Goal: Task Accomplishment & Management: Use online tool/utility

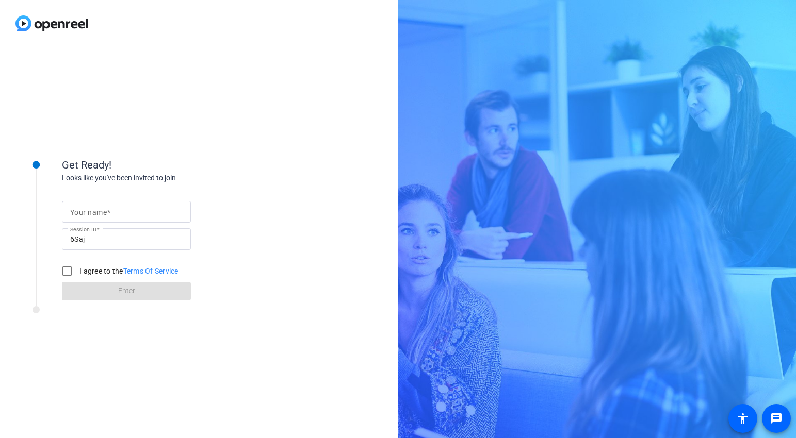
click at [102, 216] on mat-label "Your name" at bounding box center [88, 212] width 37 height 8
click at [102, 216] on input "Your name" at bounding box center [126, 212] width 112 height 12
click at [66, 273] on input "I agree to the Terms Of Service" at bounding box center [67, 271] width 21 height 21
checkbox input "true"
click at [114, 212] on input "Your name" at bounding box center [126, 212] width 112 height 12
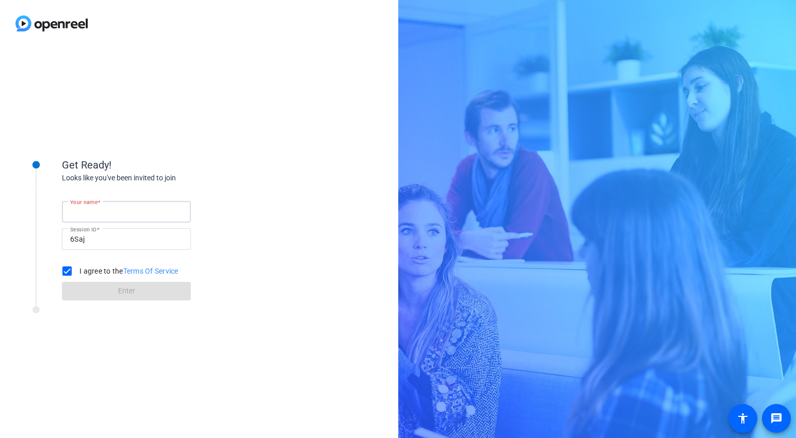
type input "[PERSON_NAME]"
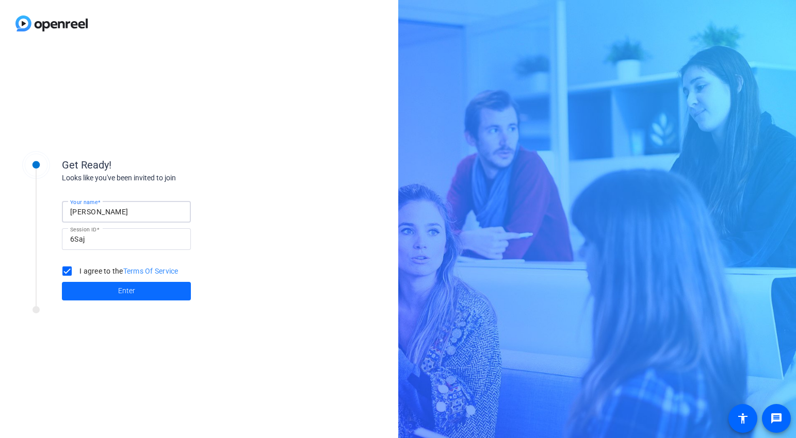
click at [92, 288] on span at bounding box center [126, 291] width 129 height 25
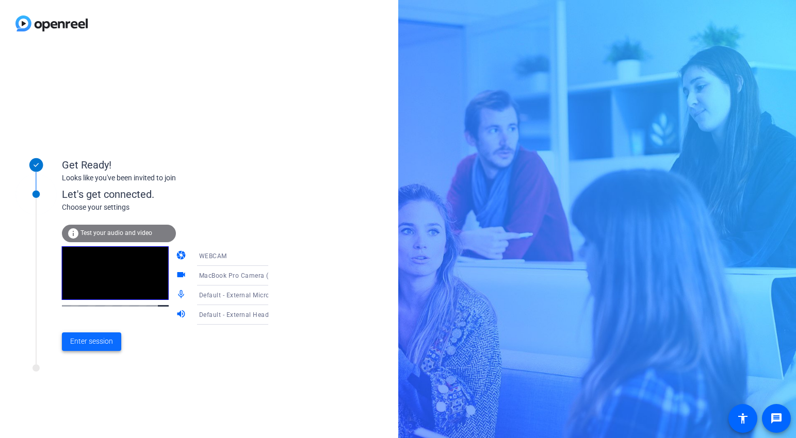
click at [101, 344] on span "Enter session" at bounding box center [91, 341] width 43 height 11
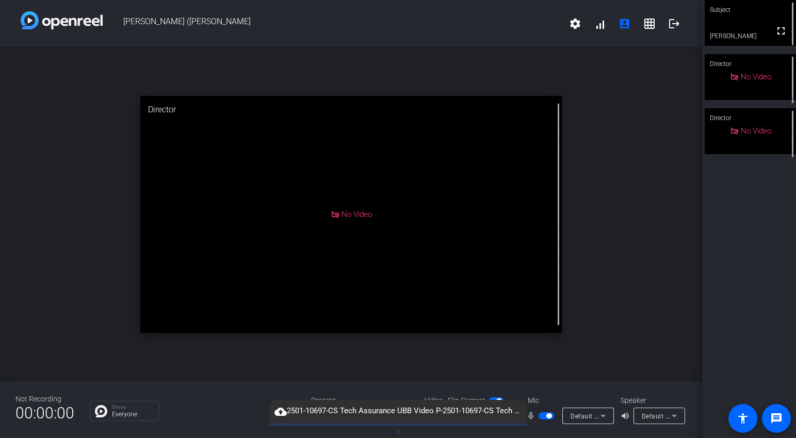
click at [399, 431] on span "▼" at bounding box center [398, 432] width 8 height 9
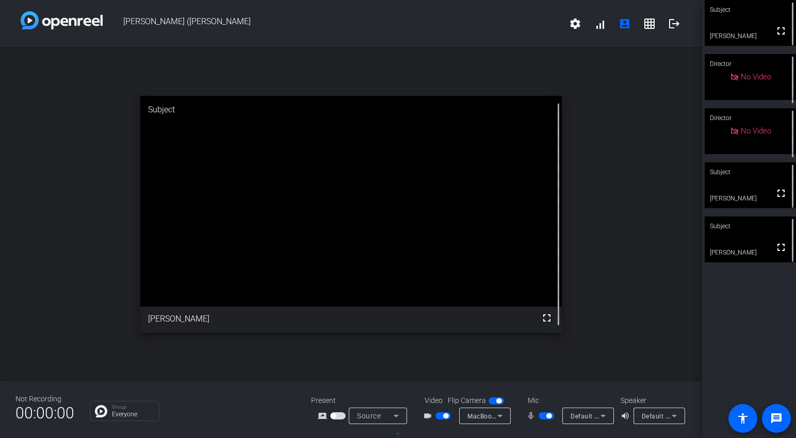
click at [760, 178] on div "Subject" at bounding box center [749, 172] width 91 height 20
click at [440, 417] on span "button" at bounding box center [442, 415] width 15 height 7
click at [541, 416] on span "button" at bounding box center [545, 415] width 15 height 7
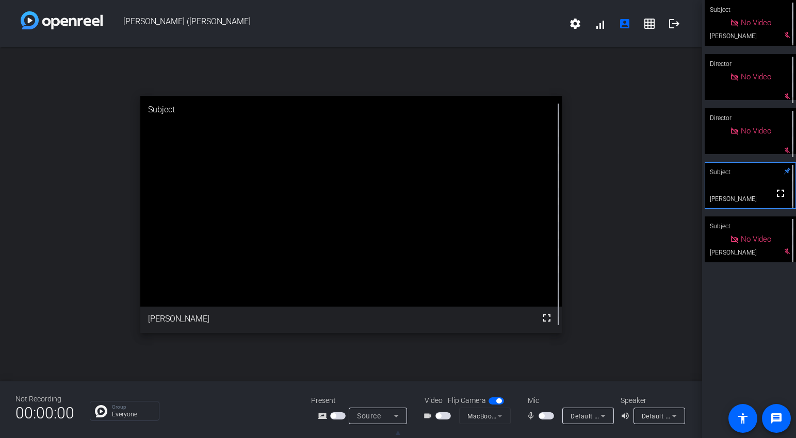
click at [550, 417] on span "button" at bounding box center [545, 415] width 15 height 7
click at [544, 417] on span "button" at bounding box center [545, 415] width 15 height 7
click at [548, 417] on span "button" at bounding box center [545, 415] width 15 height 7
click at [542, 417] on span "button" at bounding box center [545, 415] width 15 height 7
click at [551, 418] on span "button" at bounding box center [545, 415] width 15 height 7
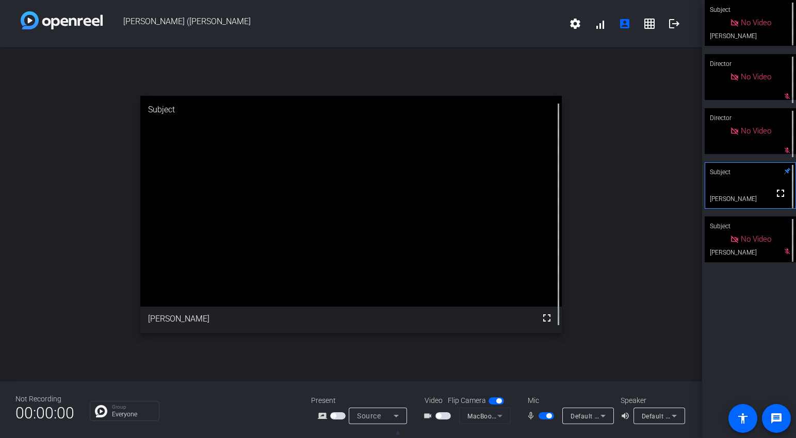
click at [543, 415] on span "button" at bounding box center [545, 415] width 15 height 7
click at [551, 417] on span "button" at bounding box center [545, 415] width 15 height 7
click at [546, 417] on span "button" at bounding box center [548, 415] width 5 height 5
click at [549, 417] on span "button" at bounding box center [545, 415] width 15 height 7
click at [541, 415] on span "button" at bounding box center [545, 415] width 15 height 7
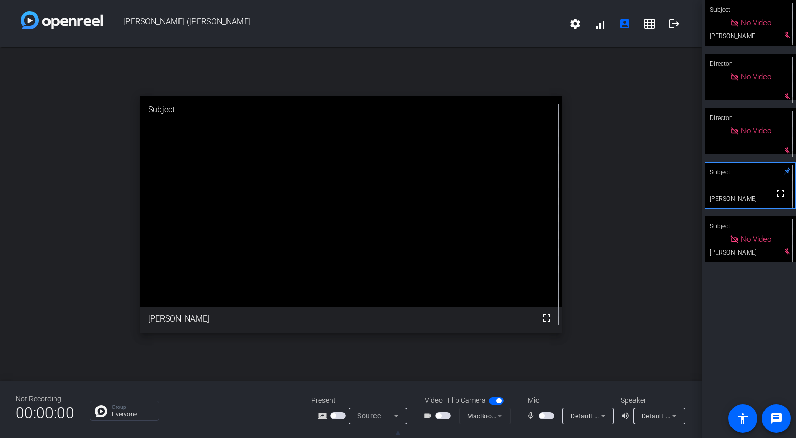
click at [550, 418] on span "button" at bounding box center [545, 415] width 15 height 7
click at [544, 417] on span "button" at bounding box center [545, 415] width 15 height 7
click at [548, 415] on span "button" at bounding box center [545, 415] width 15 height 7
click at [541, 416] on span "button" at bounding box center [545, 415] width 15 height 7
click at [549, 417] on span "button" at bounding box center [545, 415] width 15 height 7
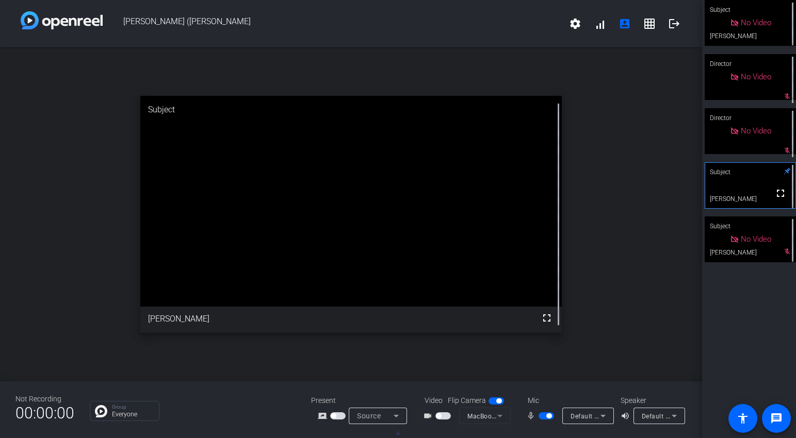
click at [546, 418] on span "button" at bounding box center [545, 415] width 15 height 7
click at [550, 415] on span "button" at bounding box center [545, 415] width 15 height 7
click at [542, 417] on span "button" at bounding box center [545, 415] width 15 height 7
click at [549, 417] on span "button" at bounding box center [545, 415] width 15 height 7
click at [544, 417] on span "button" at bounding box center [545, 415] width 15 height 7
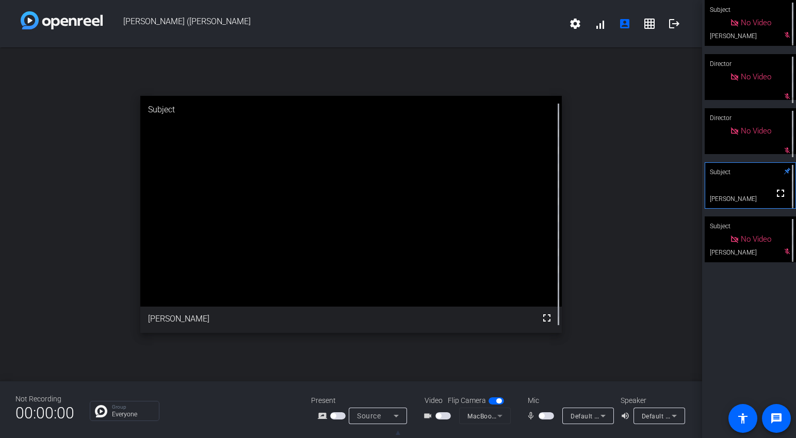
click at [549, 415] on span "button" at bounding box center [545, 415] width 15 height 7
click at [541, 415] on span "button" at bounding box center [545, 415] width 15 height 7
click at [547, 415] on span "button" at bounding box center [545, 415] width 15 height 7
click at [541, 417] on span "button" at bounding box center [545, 415] width 15 height 7
click at [550, 417] on span "button" at bounding box center [545, 415] width 15 height 7
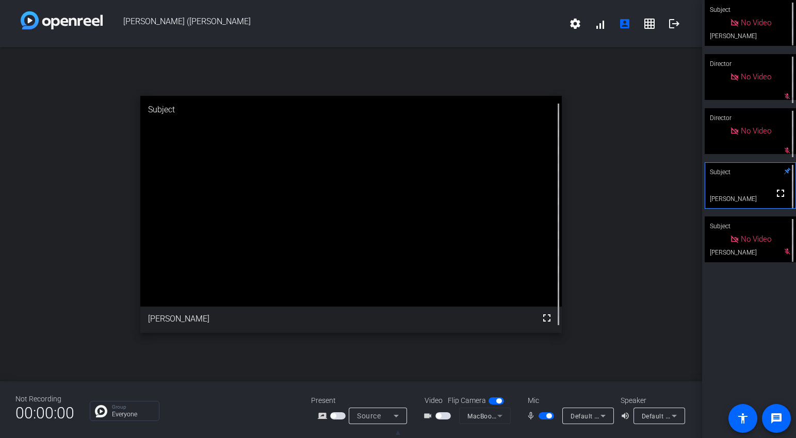
click at [542, 418] on span "button" at bounding box center [545, 415] width 15 height 7
click at [550, 416] on span "button" at bounding box center [545, 415] width 15 height 7
click at [447, 418] on span "button" at bounding box center [442, 415] width 15 height 7
